Goal: Use online tool/utility: Use online tool/utility

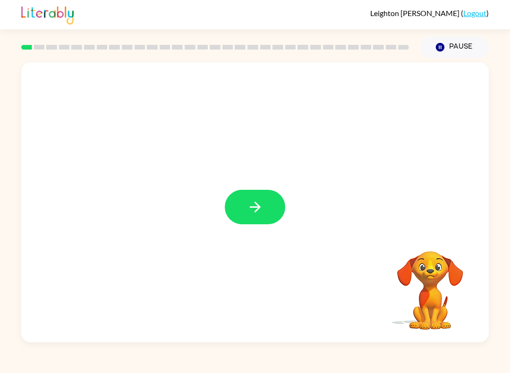
click at [251, 206] on icon "button" at bounding box center [255, 207] width 17 height 17
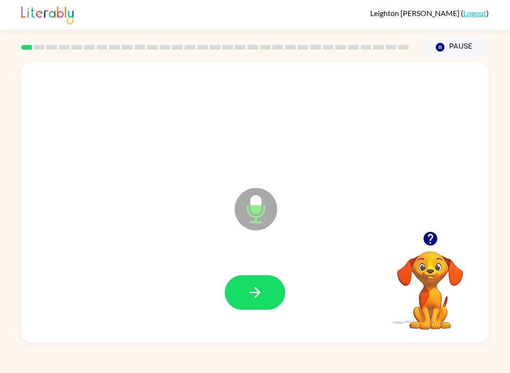
click at [259, 293] on icon "button" at bounding box center [254, 292] width 11 height 11
click at [252, 300] on icon "button" at bounding box center [255, 292] width 17 height 17
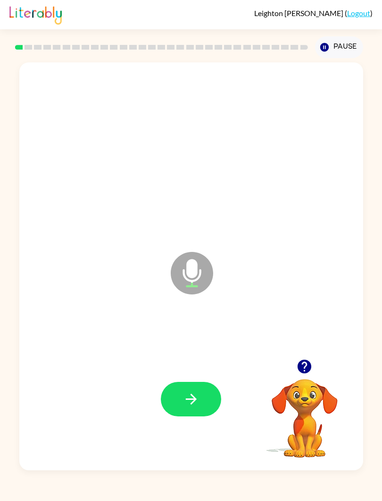
click at [204, 373] on button "button" at bounding box center [191, 399] width 60 height 34
click at [193, 373] on button "button" at bounding box center [191, 399] width 60 height 34
click at [201, 373] on button "button" at bounding box center [191, 399] width 60 height 34
click at [190, 373] on icon "button" at bounding box center [191, 398] width 17 height 17
click at [196, 373] on button "button" at bounding box center [191, 399] width 60 height 34
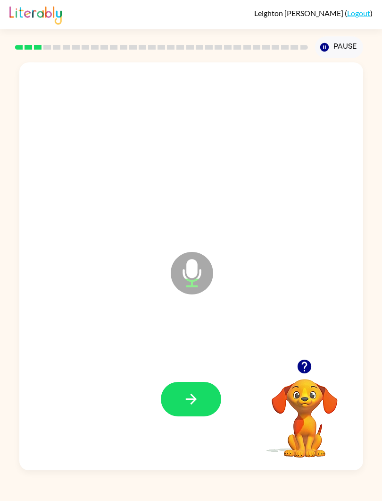
click at [183, 373] on icon "button" at bounding box center [191, 398] width 17 height 17
click at [190, 373] on icon "button" at bounding box center [191, 398] width 17 height 17
click at [189, 373] on icon "button" at bounding box center [191, 398] width 11 height 11
click at [197, 373] on icon "button" at bounding box center [191, 398] width 17 height 17
click at [193, 373] on button "button" at bounding box center [191, 399] width 60 height 34
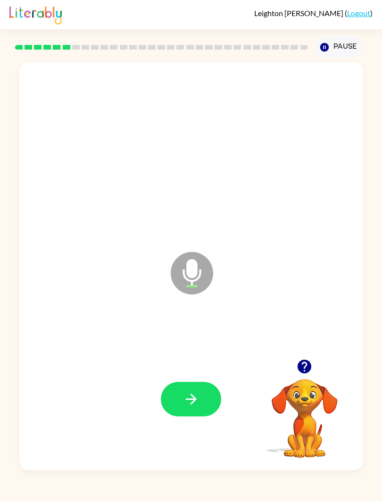
click at [189, 373] on button "button" at bounding box center [191, 399] width 60 height 34
click at [193, 373] on button "button" at bounding box center [191, 399] width 60 height 34
click at [193, 373] on icon "button" at bounding box center [191, 398] width 11 height 11
click at [190, 373] on button "button" at bounding box center [191, 399] width 60 height 34
click at [190, 373] on icon "button" at bounding box center [191, 398] width 17 height 17
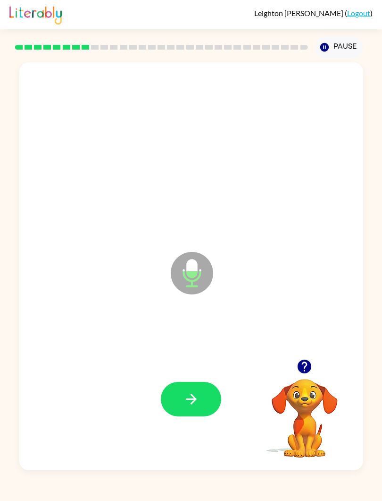
click at [305, 364] on icon "button" at bounding box center [305, 366] width 14 height 14
click at [189, 373] on icon "button" at bounding box center [191, 398] width 17 height 17
click at [307, 364] on icon "button" at bounding box center [305, 366] width 17 height 17
click at [314, 368] on button "button" at bounding box center [305, 366] width 24 height 24
click at [213, 373] on button "button" at bounding box center [191, 399] width 60 height 34
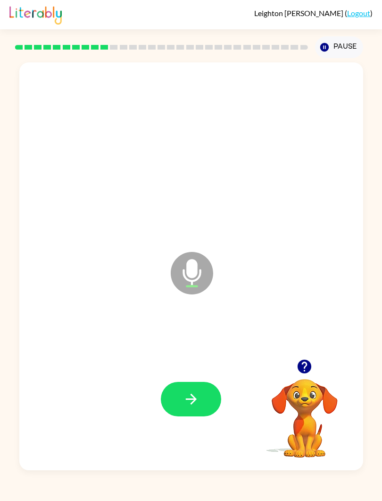
click at [198, 373] on icon "button" at bounding box center [191, 398] width 17 height 17
click at [202, 373] on button "button" at bounding box center [191, 399] width 60 height 34
click at [200, 373] on button "button" at bounding box center [191, 399] width 60 height 34
click at [190, 373] on icon "button" at bounding box center [191, 398] width 17 height 17
click at [311, 366] on icon "button" at bounding box center [305, 366] width 14 height 14
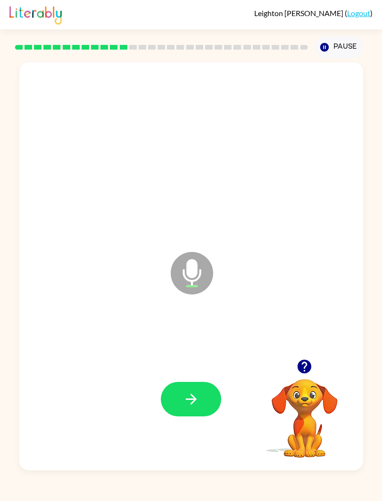
click at [203, 373] on button "button" at bounding box center [191, 399] width 60 height 34
click at [311, 366] on icon "button" at bounding box center [305, 366] width 14 height 14
click at [186, 373] on icon "button" at bounding box center [191, 398] width 17 height 17
click at [193, 373] on icon "button" at bounding box center [191, 398] width 17 height 17
click at [310, 365] on icon "button" at bounding box center [305, 366] width 14 height 14
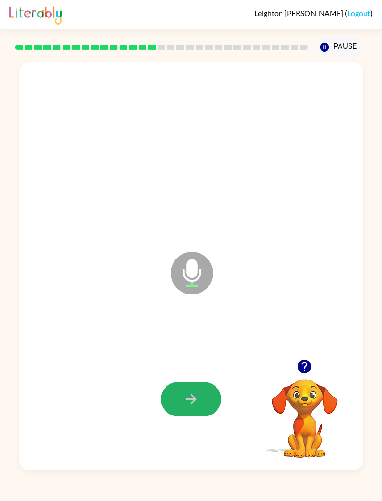
click at [206, 373] on button "button" at bounding box center [191, 399] width 60 height 34
click at [301, 369] on icon "button" at bounding box center [305, 366] width 14 height 14
click at [316, 367] on button "button" at bounding box center [305, 366] width 24 height 24
click at [315, 365] on button "button" at bounding box center [305, 366] width 24 height 24
click at [195, 373] on icon "button" at bounding box center [191, 398] width 11 height 11
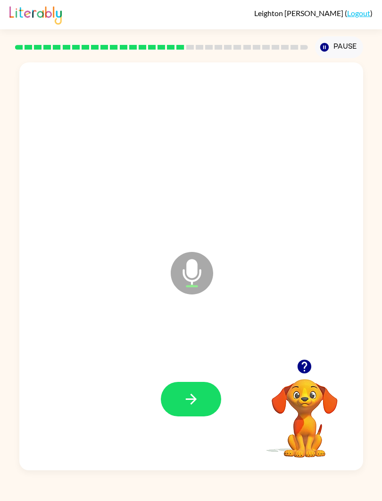
click at [206, 373] on button "button" at bounding box center [191, 399] width 60 height 34
click at [193, 373] on icon "button" at bounding box center [191, 398] width 11 height 11
click at [199, 373] on icon "button" at bounding box center [191, 398] width 17 height 17
click at [203, 373] on button "button" at bounding box center [191, 399] width 60 height 34
click at [182, 373] on button "button" at bounding box center [191, 399] width 60 height 34
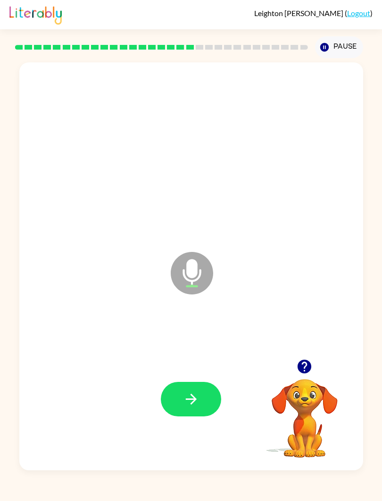
click at [186, 373] on icon "button" at bounding box center [191, 398] width 17 height 17
click at [198, 373] on icon "button" at bounding box center [191, 398] width 17 height 17
click at [308, 361] on icon "button" at bounding box center [305, 366] width 14 height 14
click at [187, 373] on icon "button" at bounding box center [191, 398] width 11 height 11
click at [195, 373] on icon "button" at bounding box center [191, 398] width 11 height 11
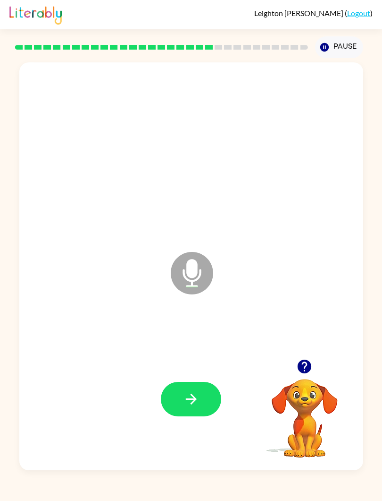
click at [208, 373] on button "button" at bounding box center [191, 399] width 60 height 34
click at [213, 373] on button "button" at bounding box center [191, 399] width 60 height 34
click at [190, 373] on icon "button" at bounding box center [191, 398] width 17 height 17
click at [188, 373] on icon "button" at bounding box center [191, 398] width 17 height 17
click at [200, 373] on button "button" at bounding box center [191, 399] width 60 height 34
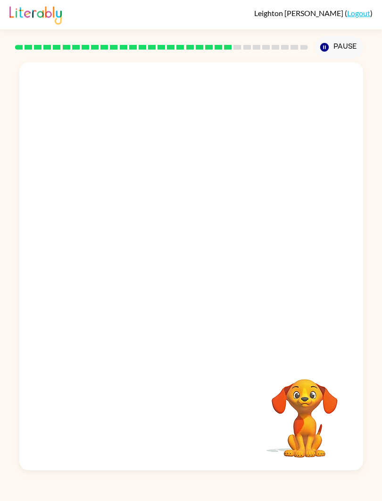
click at [188, 231] on div at bounding box center [169, 249] width 280 height 80
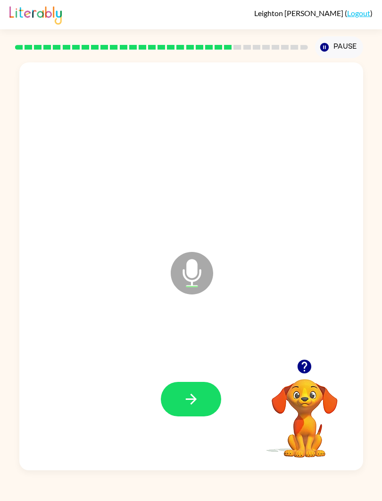
click at [203, 373] on button "button" at bounding box center [191, 399] width 60 height 34
click at [200, 373] on button "button" at bounding box center [191, 399] width 60 height 34
click at [193, 373] on icon "button" at bounding box center [191, 398] width 17 height 17
click at [185, 373] on icon "button" at bounding box center [191, 398] width 17 height 17
click at [193, 373] on icon "button" at bounding box center [191, 398] width 17 height 17
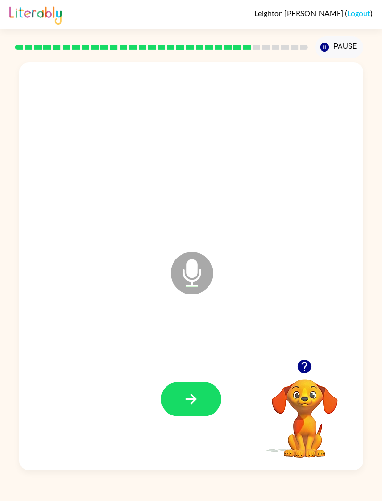
click at [179, 373] on button "button" at bounding box center [191, 399] width 60 height 34
click at [210, 373] on button "button" at bounding box center [191, 399] width 60 height 34
click at [194, 373] on icon "button" at bounding box center [191, 398] width 17 height 17
click at [183, 373] on icon "button" at bounding box center [191, 398] width 17 height 17
click at [188, 373] on button "button" at bounding box center [191, 399] width 60 height 34
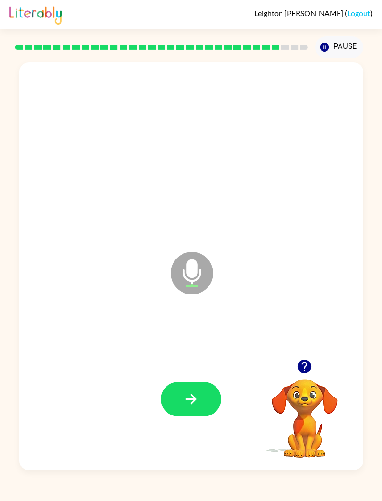
click at [211, 373] on button "button" at bounding box center [191, 399] width 60 height 34
click at [195, 373] on icon "button" at bounding box center [191, 398] width 17 height 17
click at [191, 373] on icon "button" at bounding box center [191, 398] width 17 height 17
click at [200, 373] on button "button" at bounding box center [191, 399] width 60 height 34
click at [184, 373] on icon "button" at bounding box center [191, 398] width 17 height 17
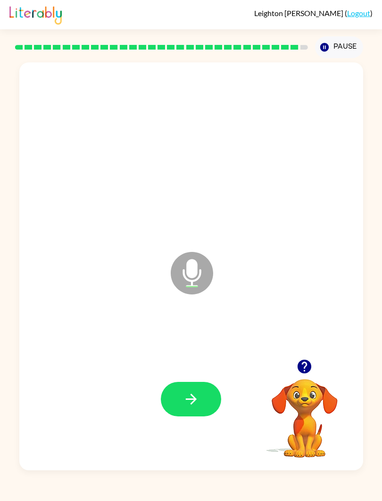
click at [209, 373] on button "button" at bounding box center [191, 399] width 60 height 34
click at [194, 373] on icon "button" at bounding box center [191, 398] width 11 height 11
click at [203, 373] on button "button" at bounding box center [191, 399] width 60 height 34
